Goal: Task Accomplishment & Management: Use online tool/utility

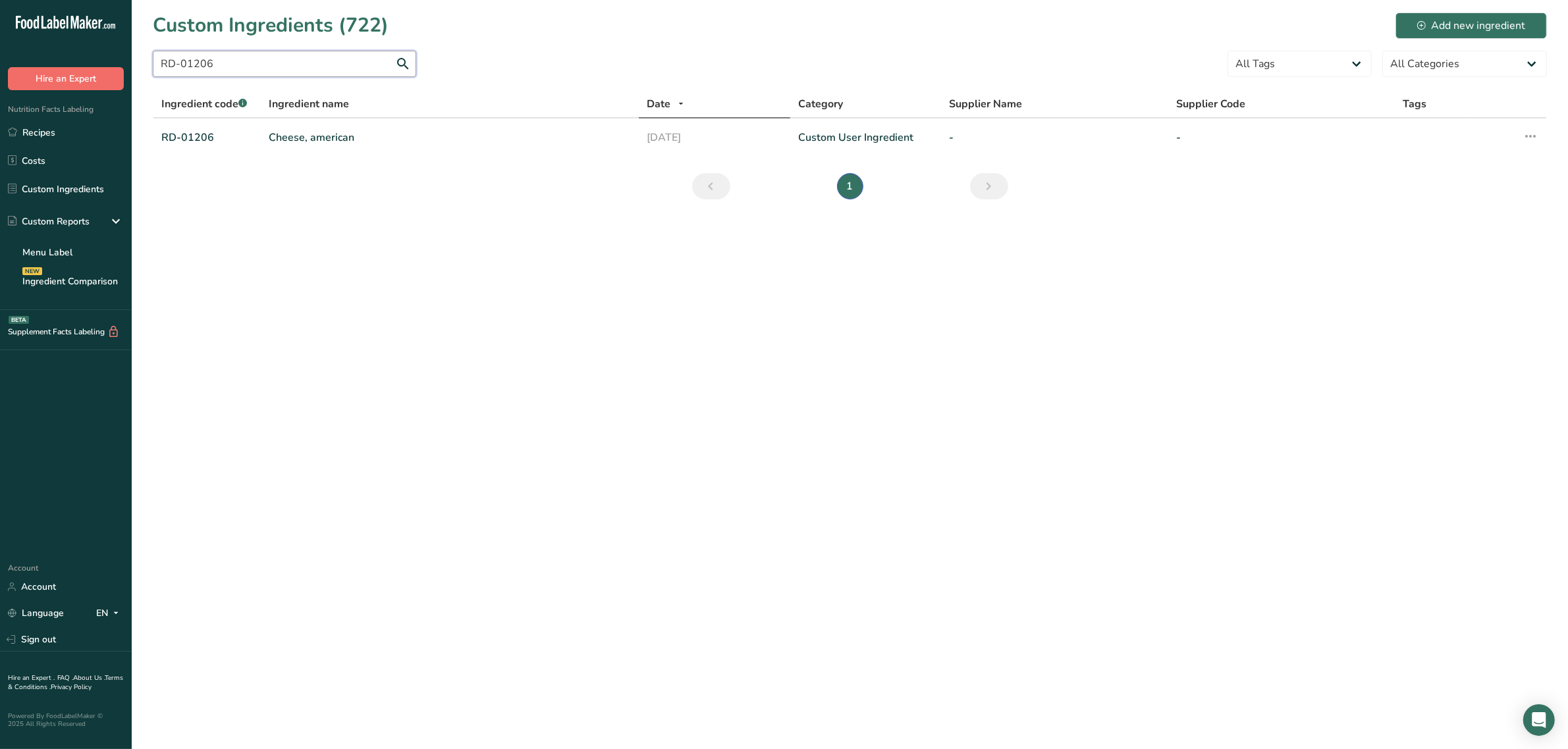
drag, startPoint x: 225, startPoint y: 58, endPoint x: 63, endPoint y: 70, distance: 162.4
click at [66, 70] on div ".a-20{fill:#fff;} Hire an Expert Nutrition Facts Labeling Recipes Costs Custom …" at bounding box center [784, 374] width 1568 height 749
paste input "DO-0151"
type input "DO-01516"
click at [323, 144] on link "Rice Breader" at bounding box center [449, 138] width 362 height 15
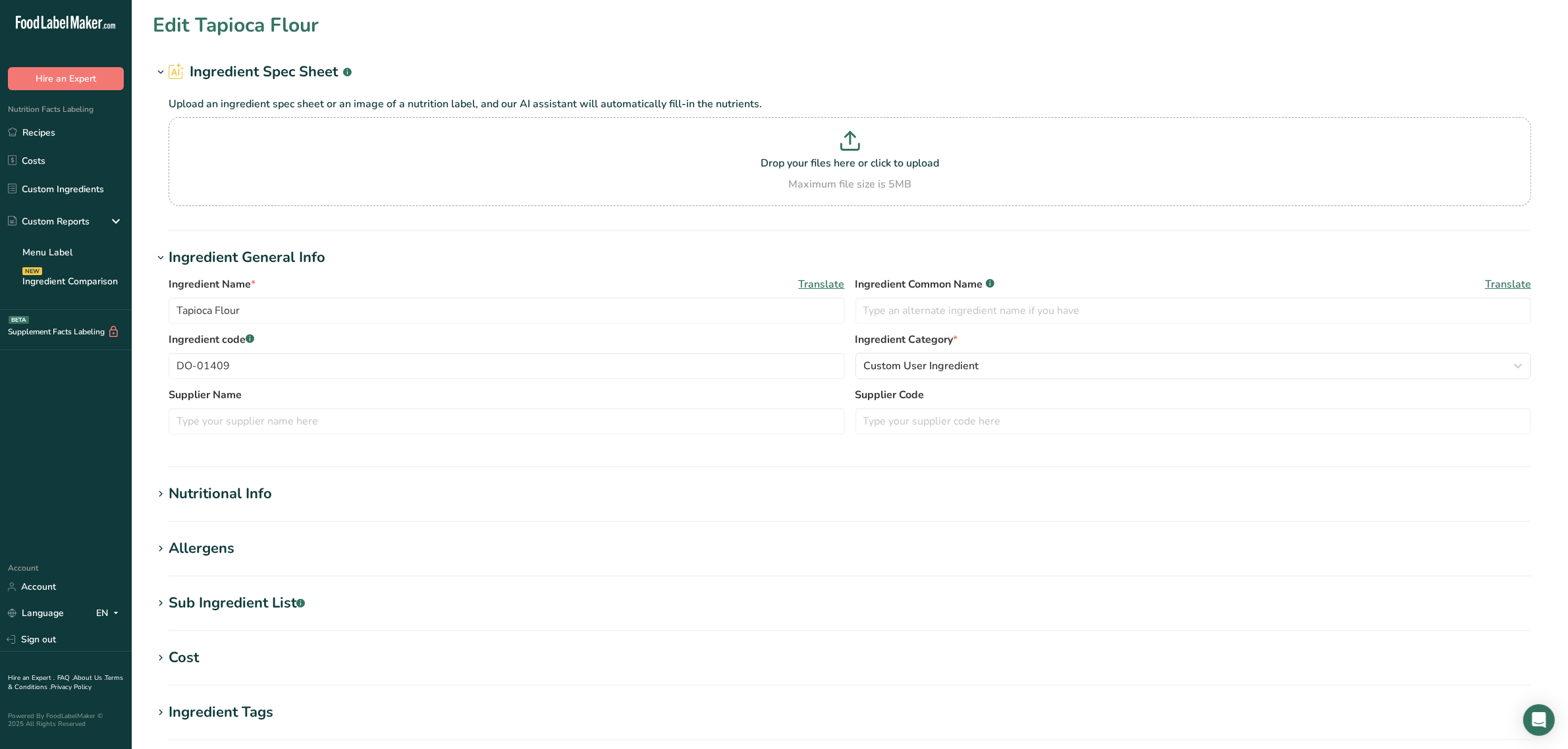
type input "Rice Breader"
type input "rice breading"
type input "DO-01516"
type RAE "0.08"
type C "0.07"
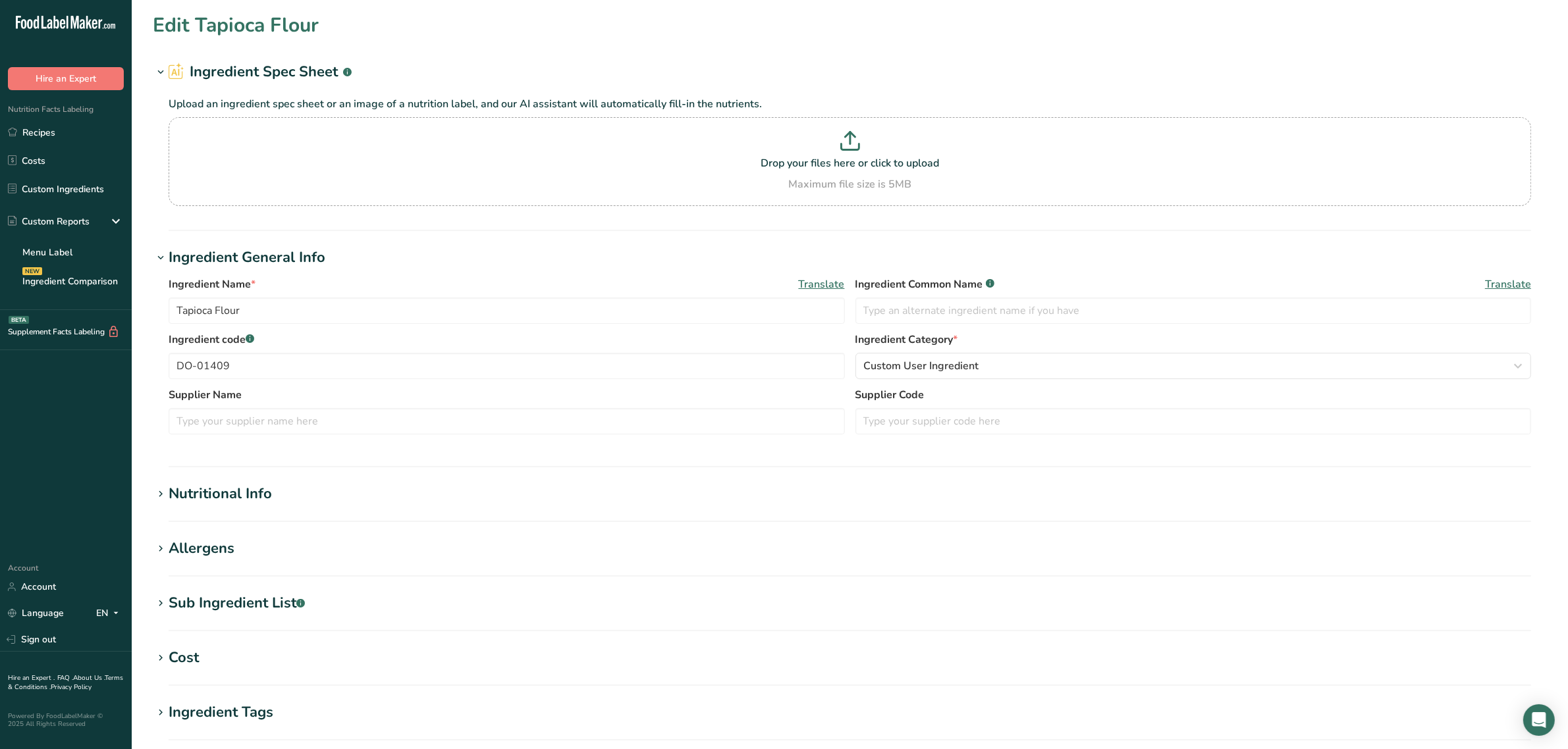
type E "0.12"
type K "0.11"
type \(B1\) "0.08"
type \(B2\) "0.05"
type \(B3\) "1.7"
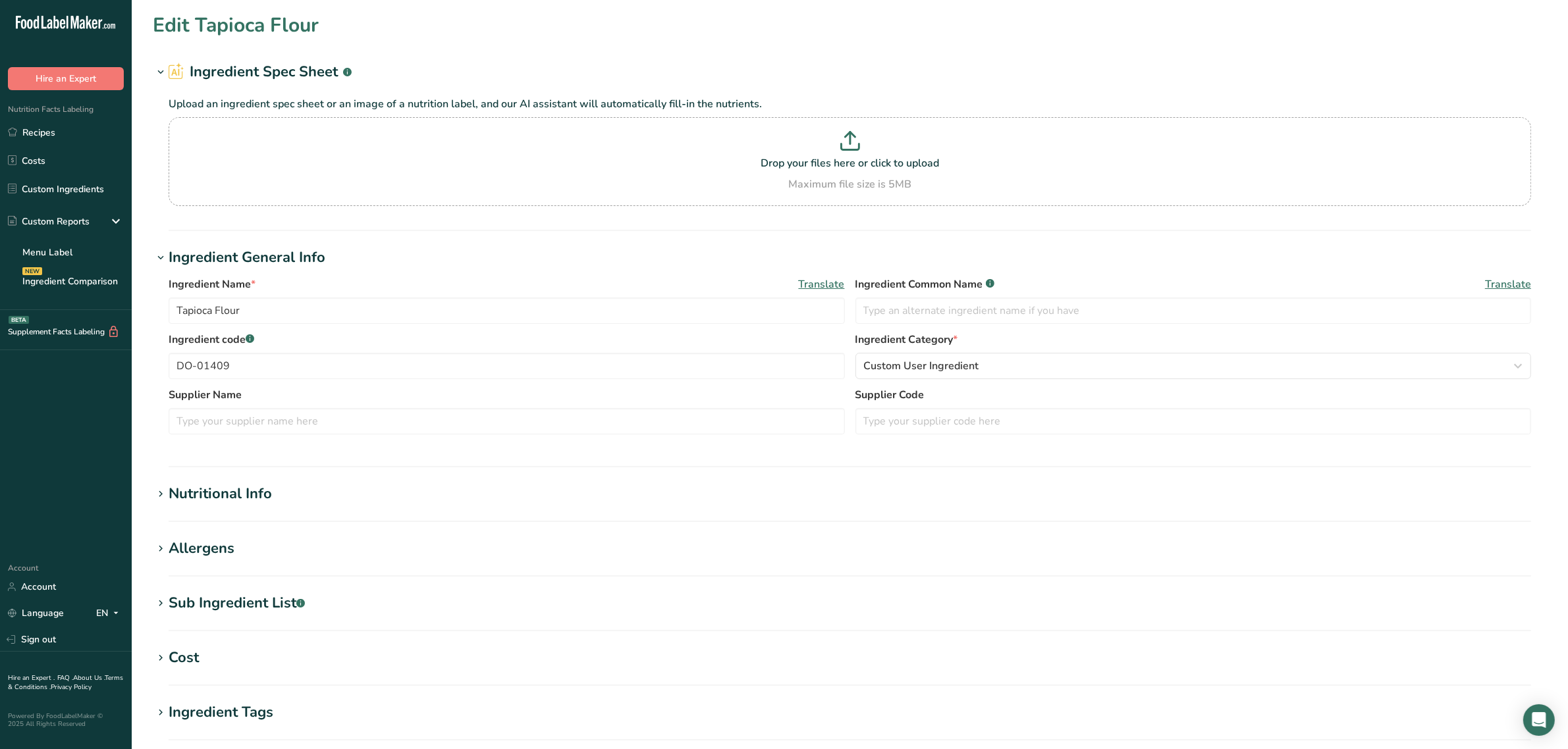
type B6 "0.17"
type DFE "8.4"
type input "3.15"
type acid "1.07"
type textarea "rice flour, raisin juice concentrate, honey, sea salt"
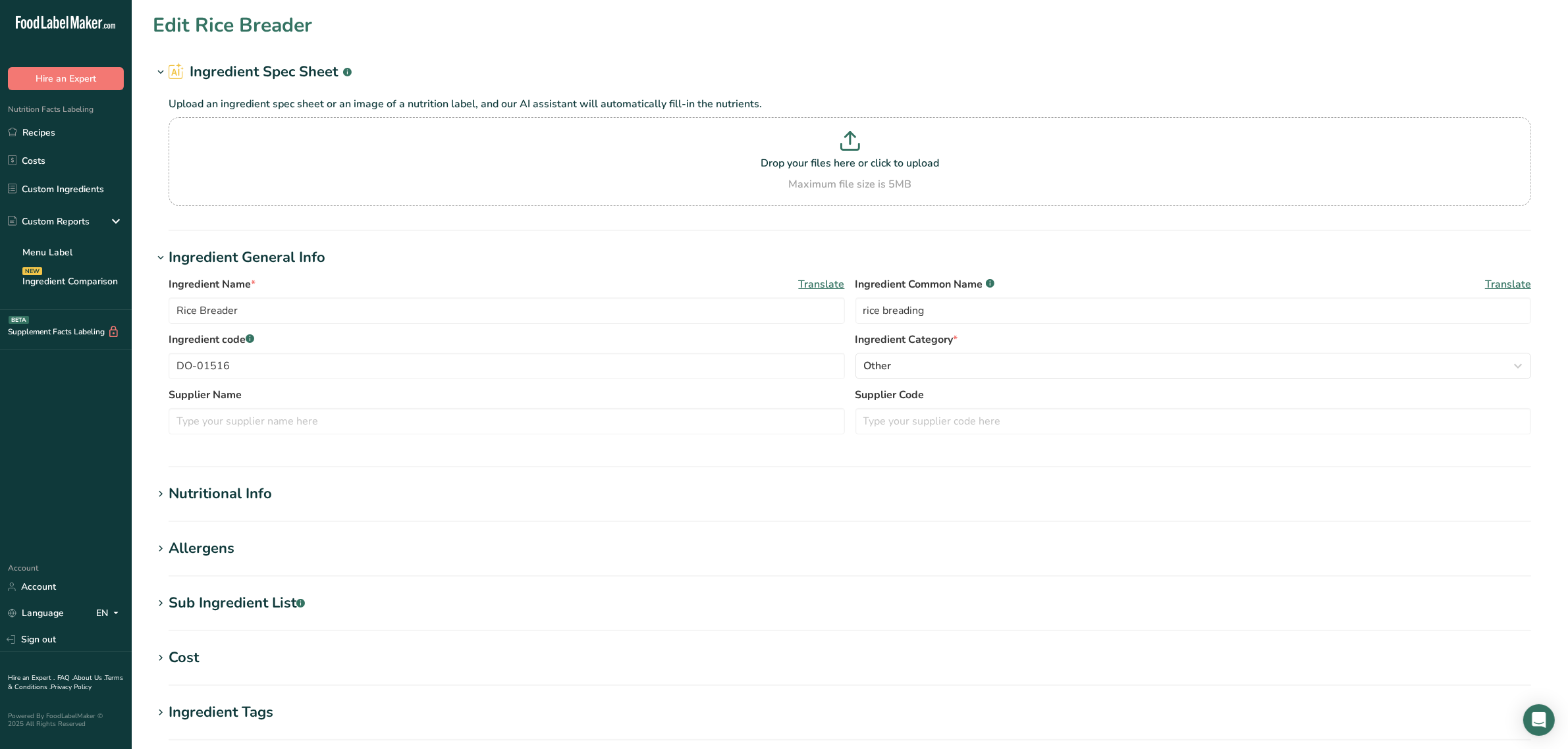
click at [217, 597] on div "Sub Ingredient List .a-a{fill:#347362;}.b-a{fill:#fff;}" at bounding box center [236, 603] width 136 height 21
click at [191, 497] on div "Nutritional Info" at bounding box center [220, 493] width 104 height 21
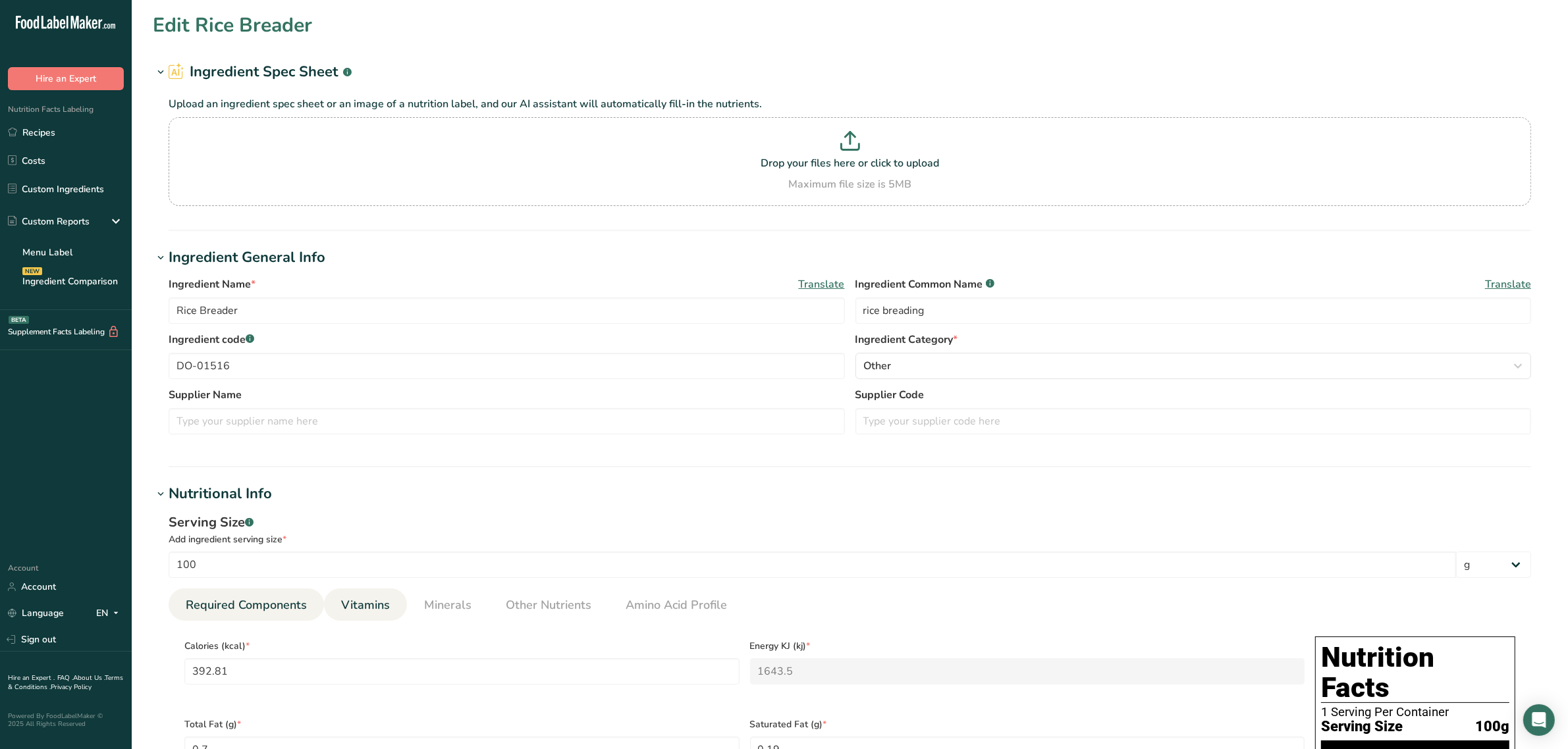
click at [391, 600] on link "Vitamins" at bounding box center [365, 605] width 59 height 33
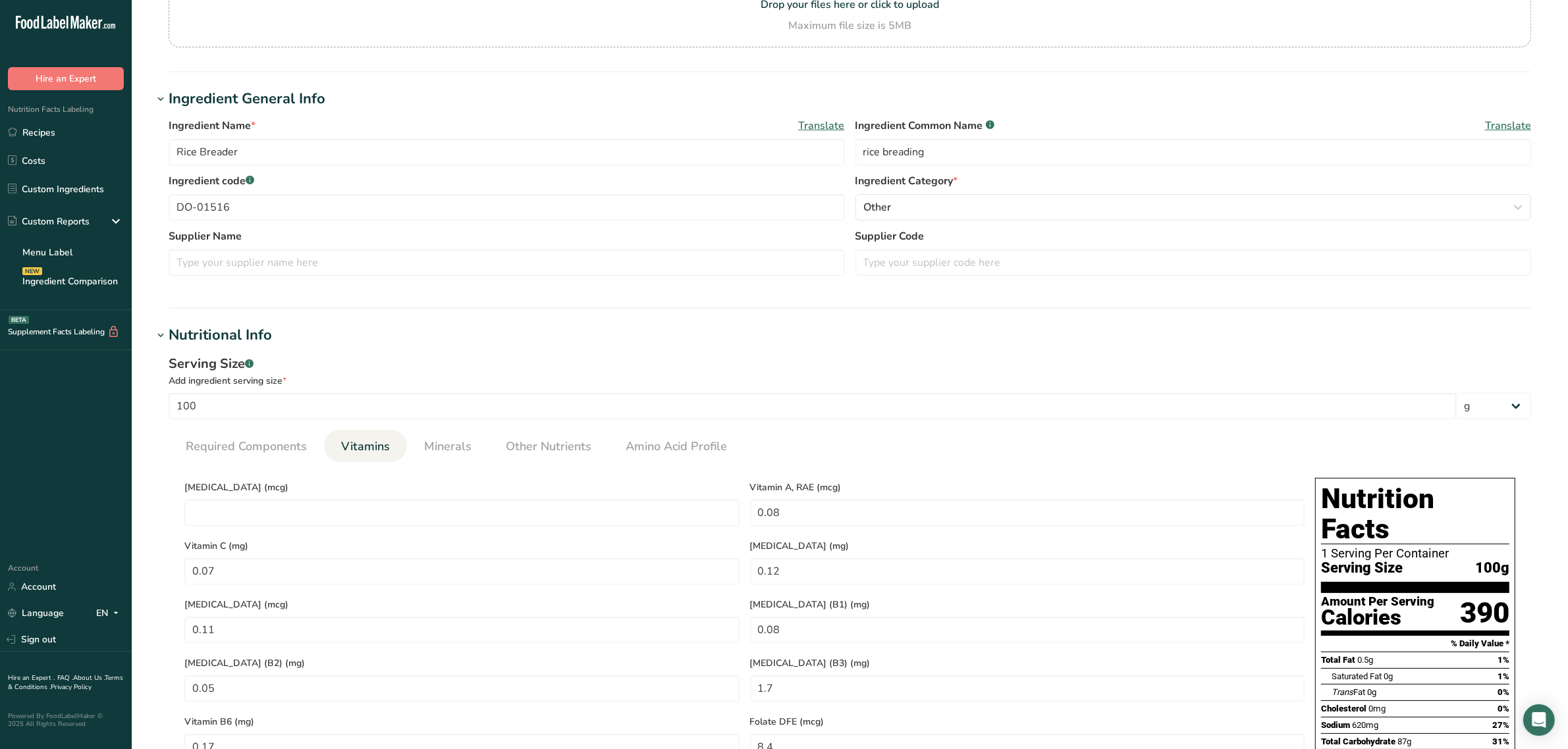
scroll to position [247, 0]
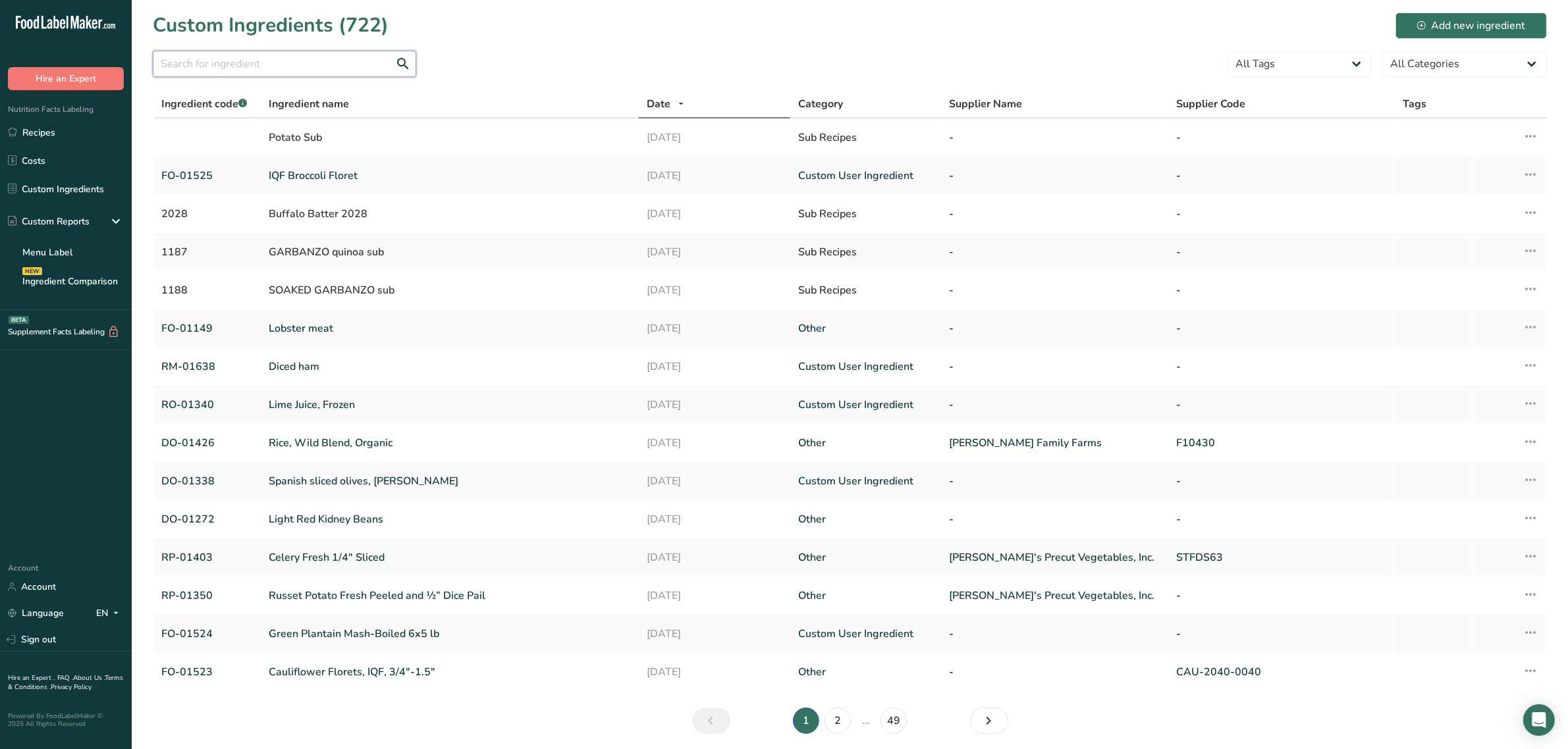
click at [199, 58] on input "text" at bounding box center [285, 63] width 263 height 27
paste input "DO-01350"
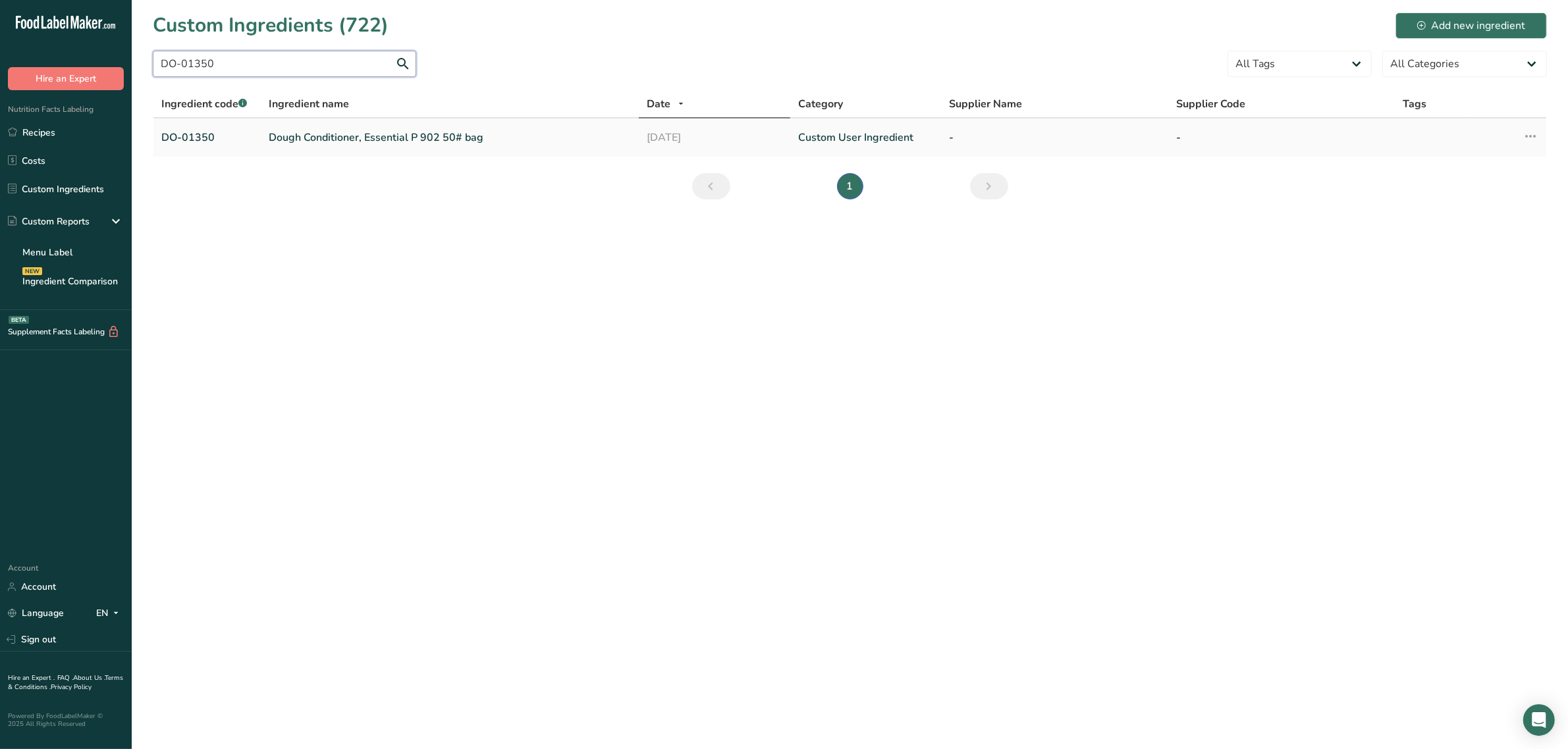
type input "DO-01350"
click at [276, 136] on link "Dough Conditioner, Essential P 902 50# bag" at bounding box center [449, 138] width 362 height 15
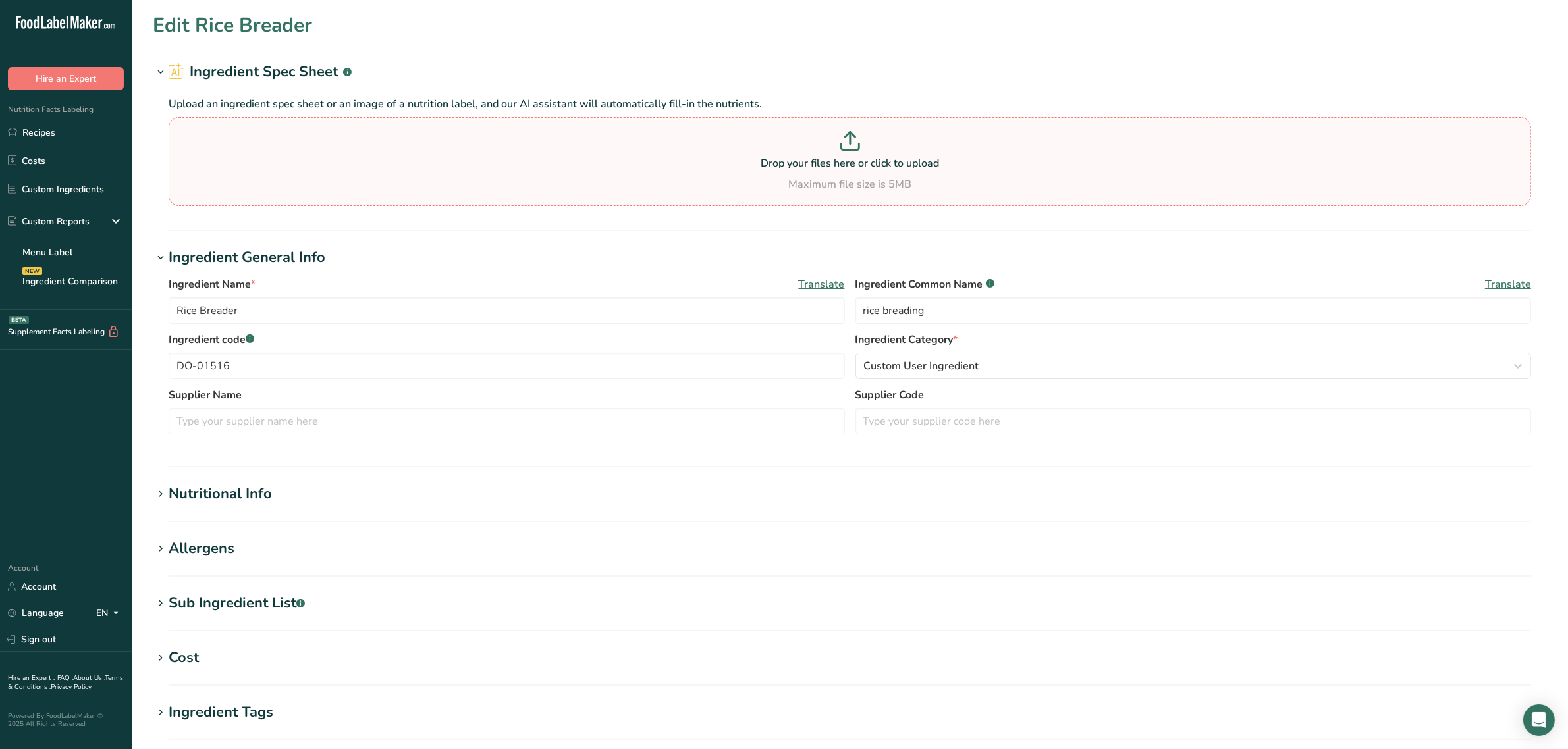
type input "Dough Conditioner, Essential P 902 50# bag"
type input "dough conditioner"
type input "DO-01350"
type input "355"
type KJ "1485.32"
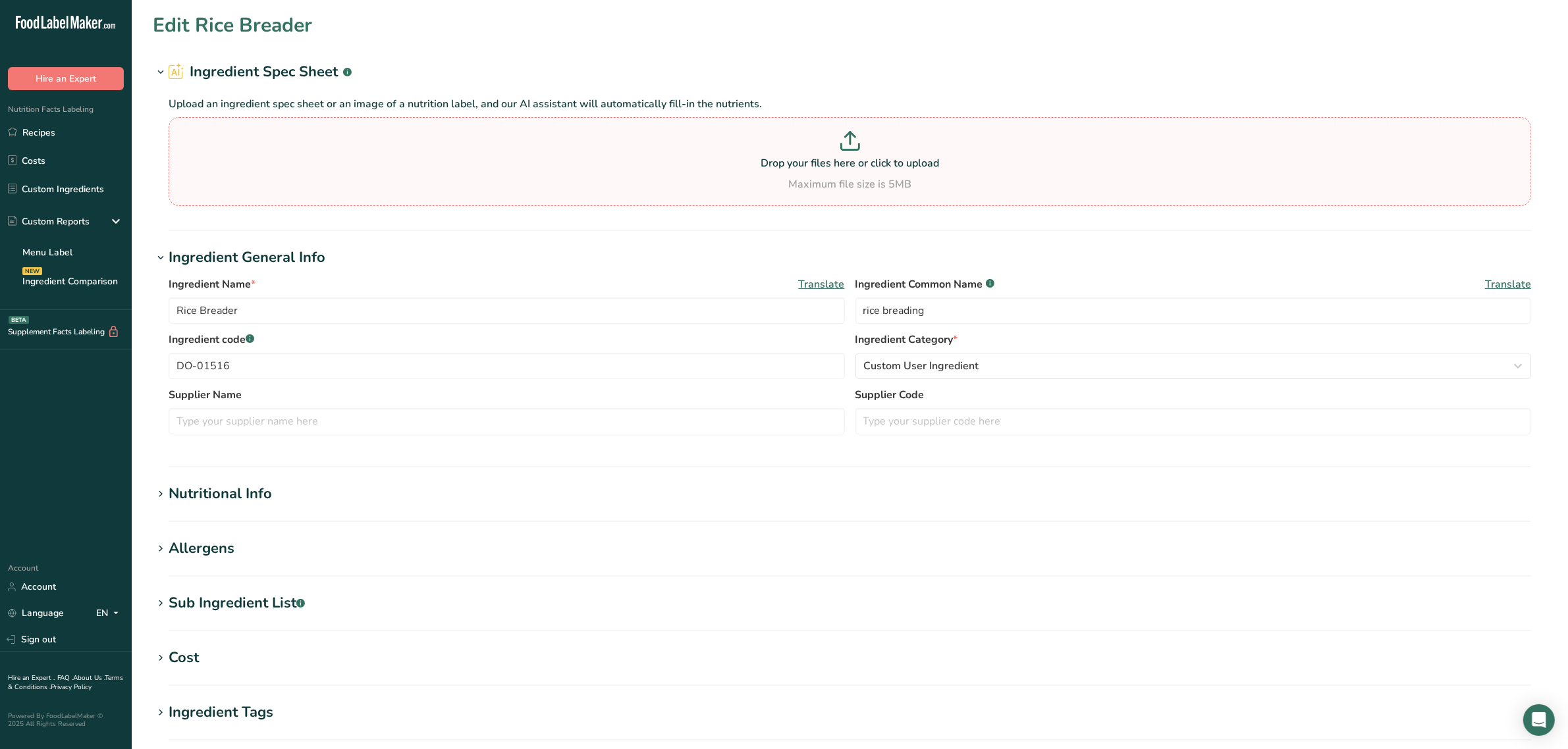
type Fat "1.1"
type Fat "0.3"
type Fat "0"
type input "0"
type input "844.4"
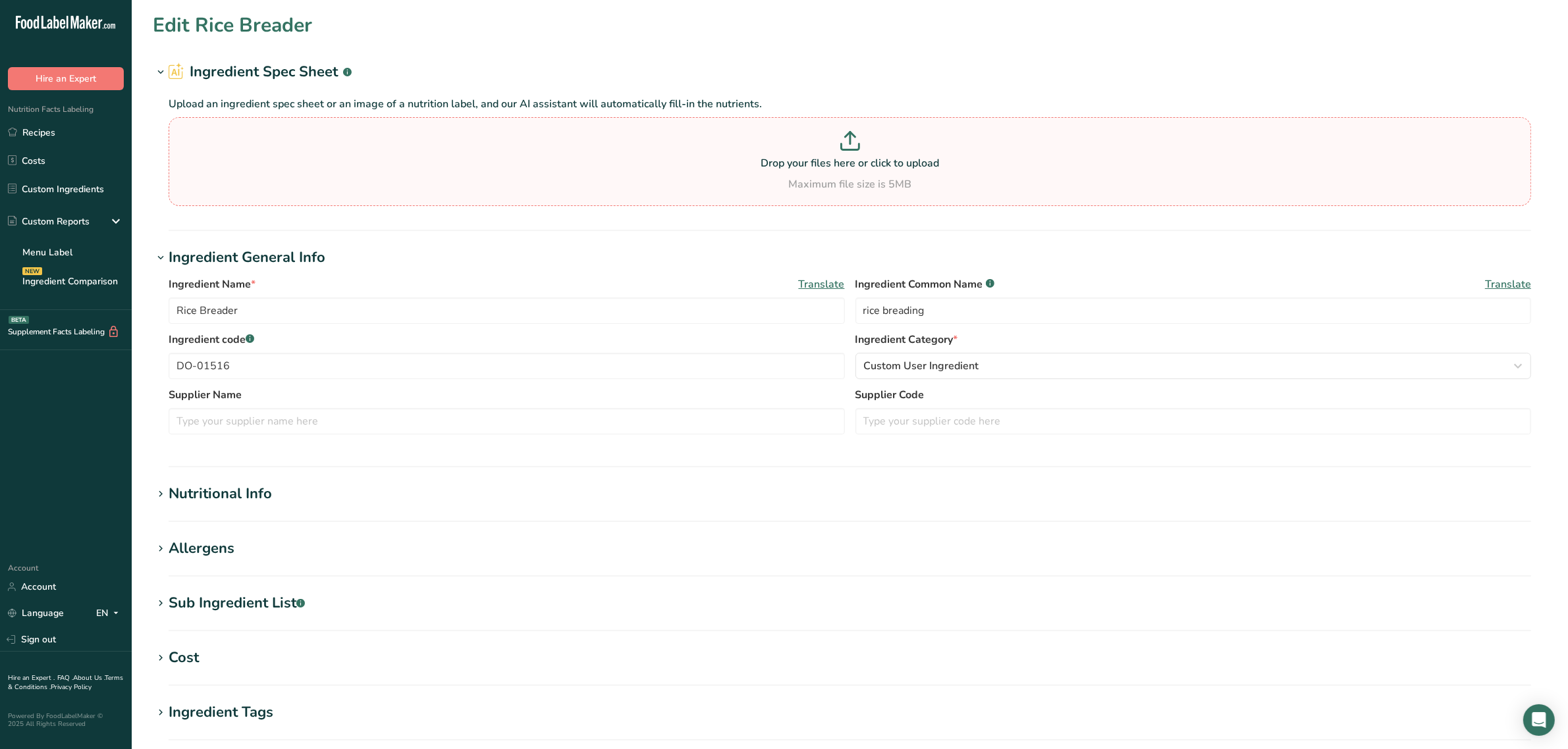
type Carbohydrates "74.3"
type Fiber "2.3"
type Sugars "0"
type input "12.1"
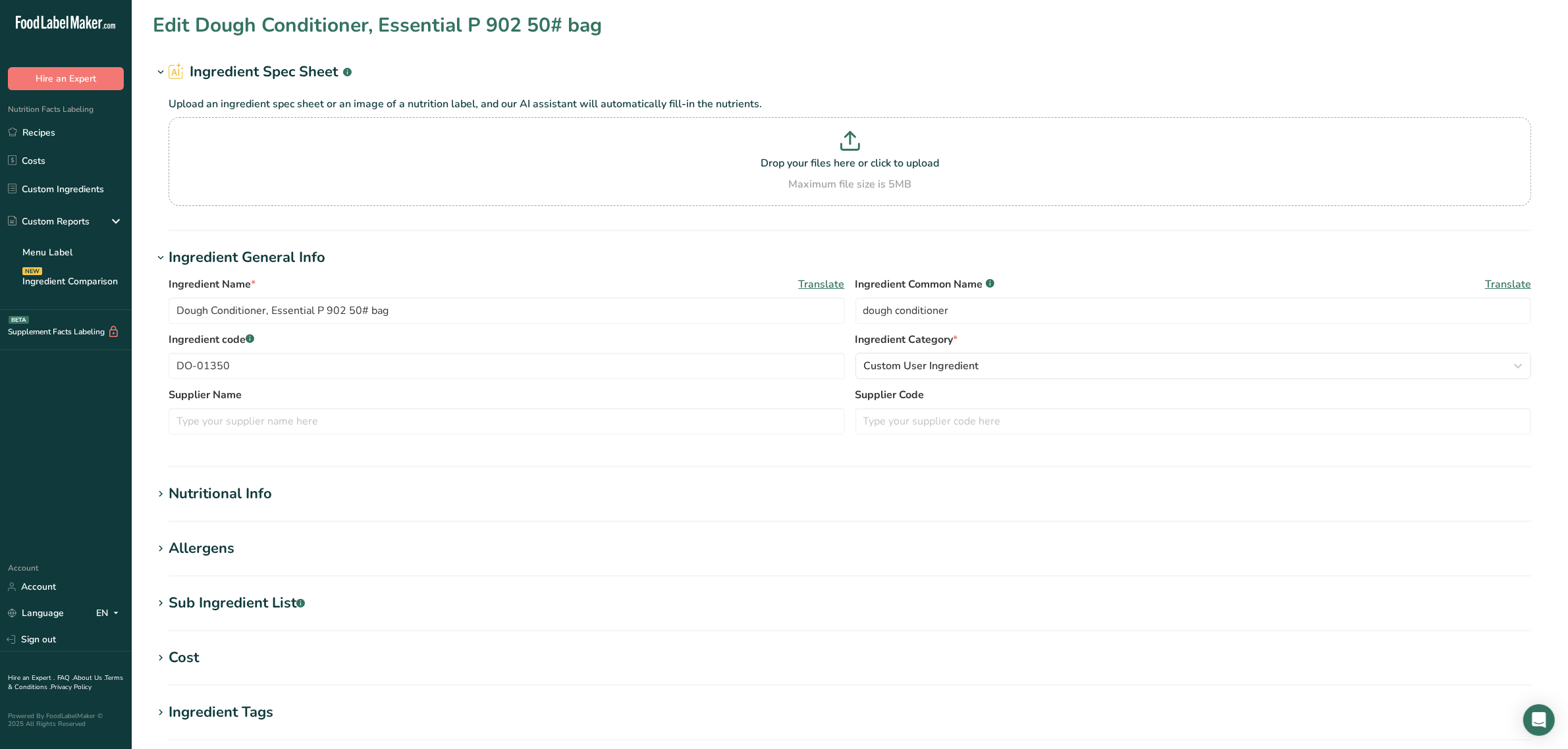
click at [231, 491] on div "Nutritional Info" at bounding box center [220, 493] width 104 height 21
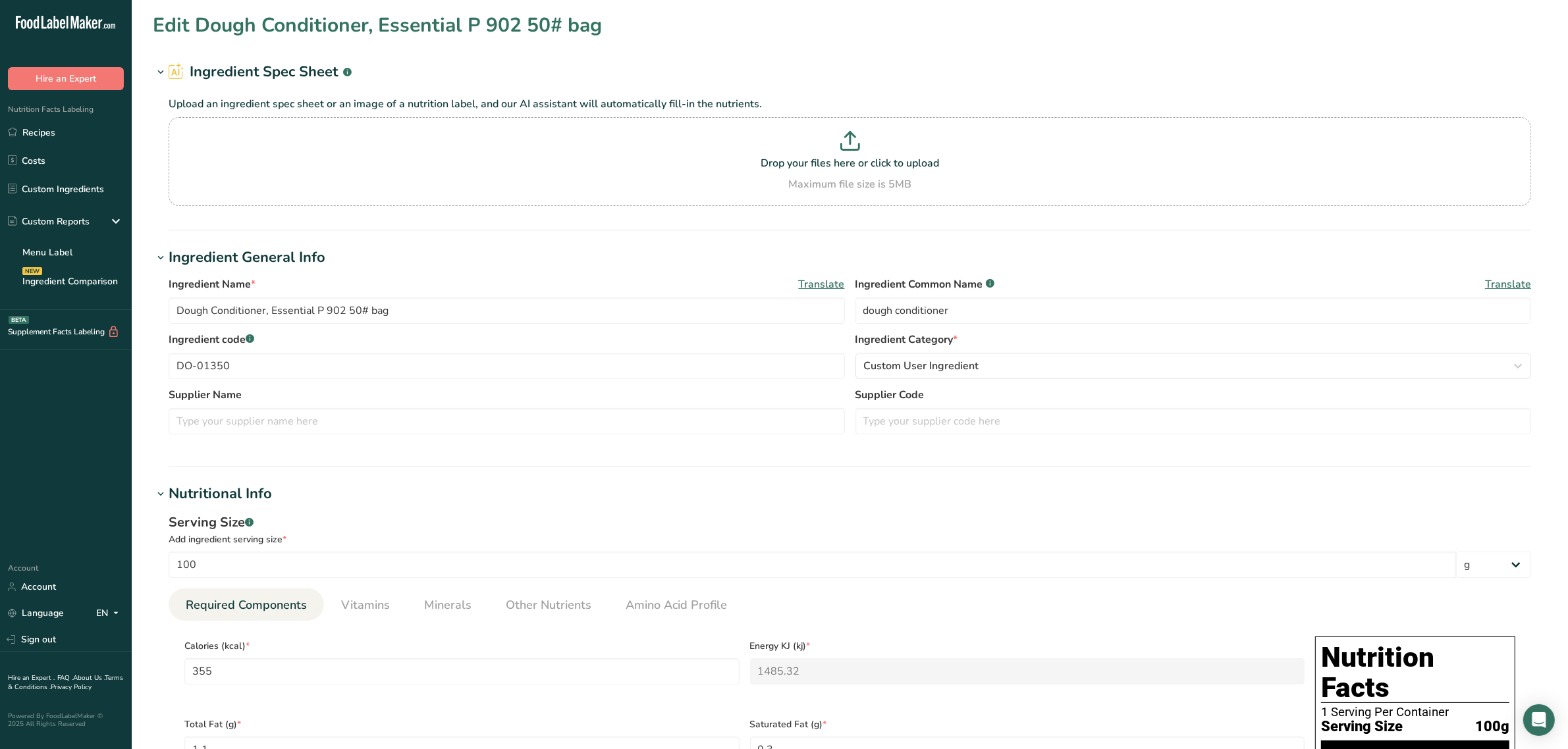
click at [354, 593] on link "Vitamins" at bounding box center [365, 605] width 59 height 33
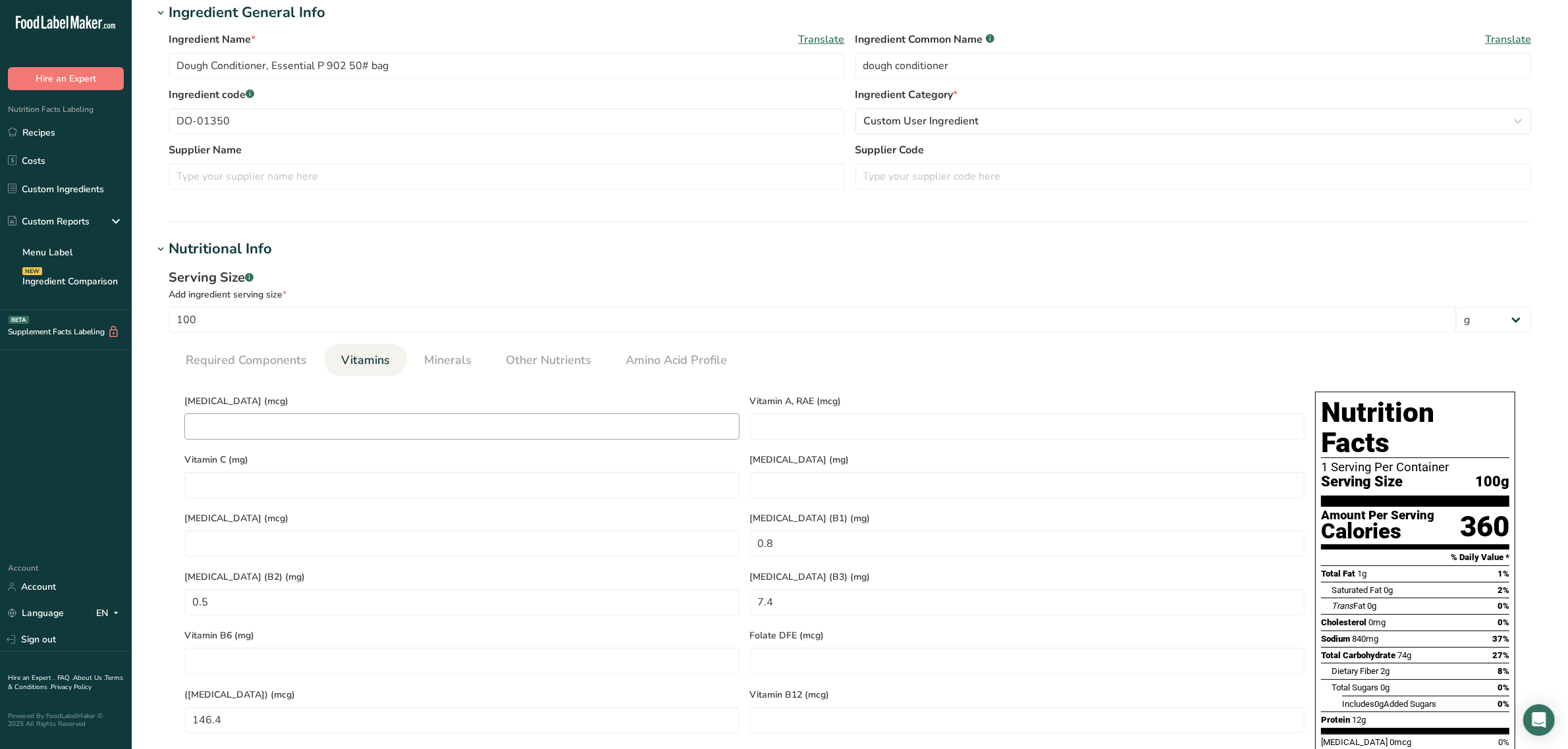
scroll to position [247, 0]
